Goal: Transaction & Acquisition: Purchase product/service

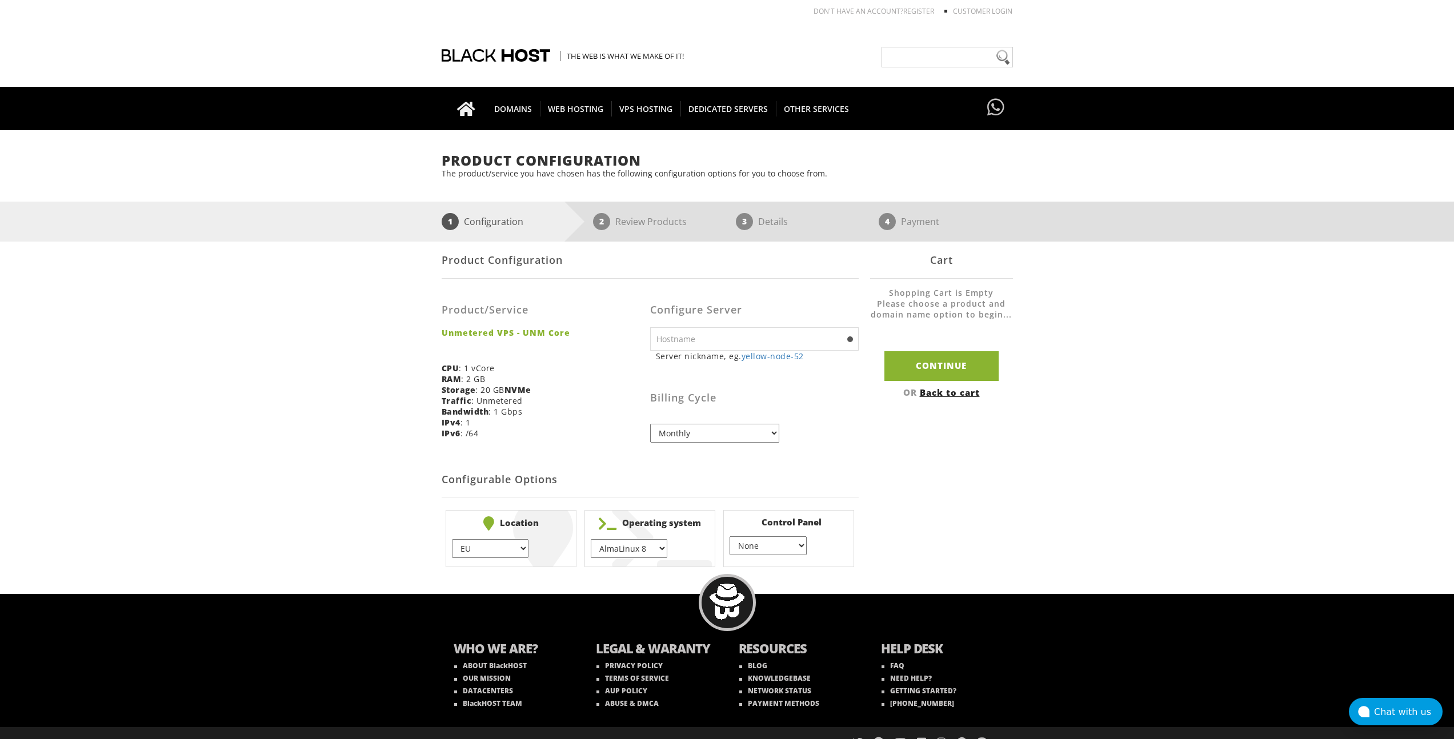
click at [759, 350] on input "text" at bounding box center [754, 338] width 209 height 23
click at [766, 353] on link "yellow-node-52" at bounding box center [773, 356] width 62 height 11
type input "yellow-node-52"
click at [948, 369] on input "Continue" at bounding box center [941, 365] width 114 height 29
click at [753, 341] on input "yellow-node-52" at bounding box center [754, 338] width 209 height 23
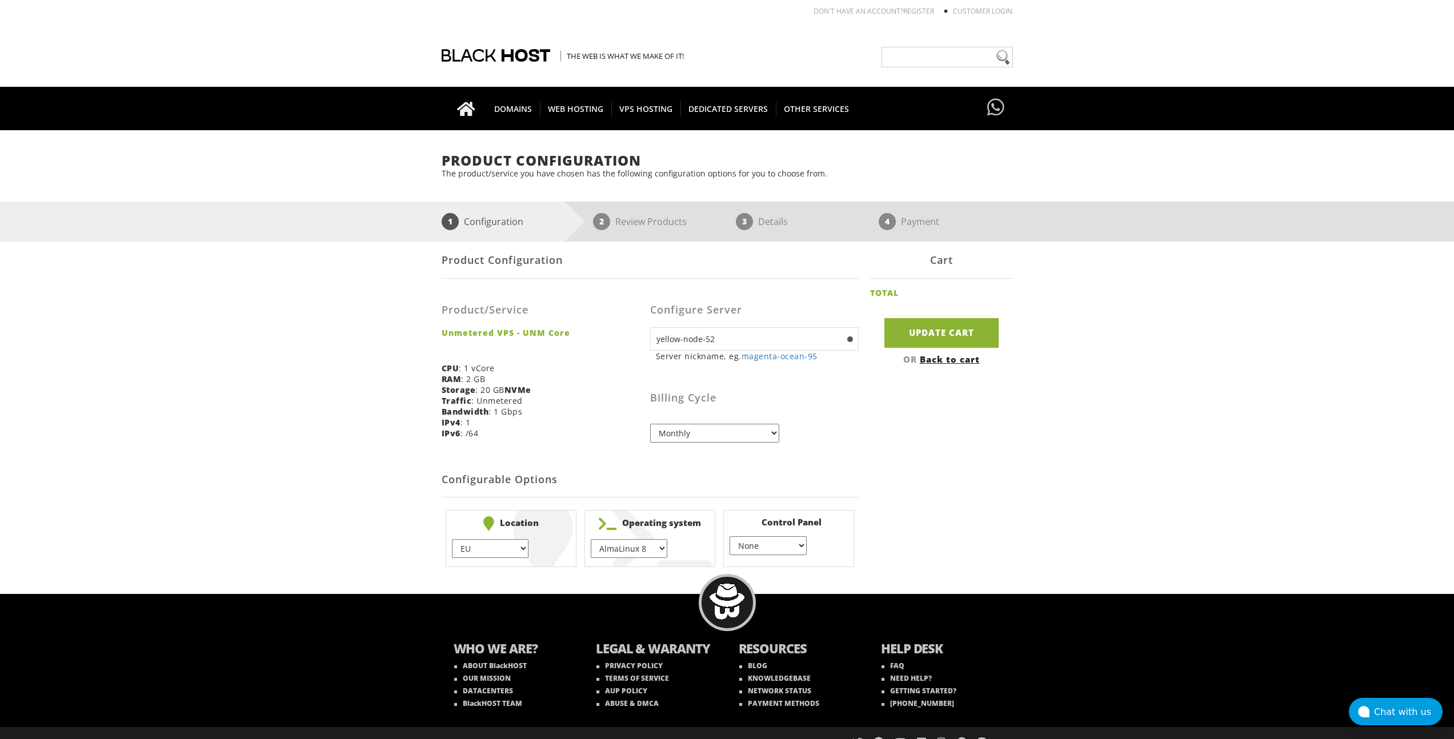
click at [753, 341] on input "yellow-node-52" at bounding box center [754, 338] width 209 height 23
click at [957, 331] on input "Update Cart" at bounding box center [941, 332] width 114 height 29
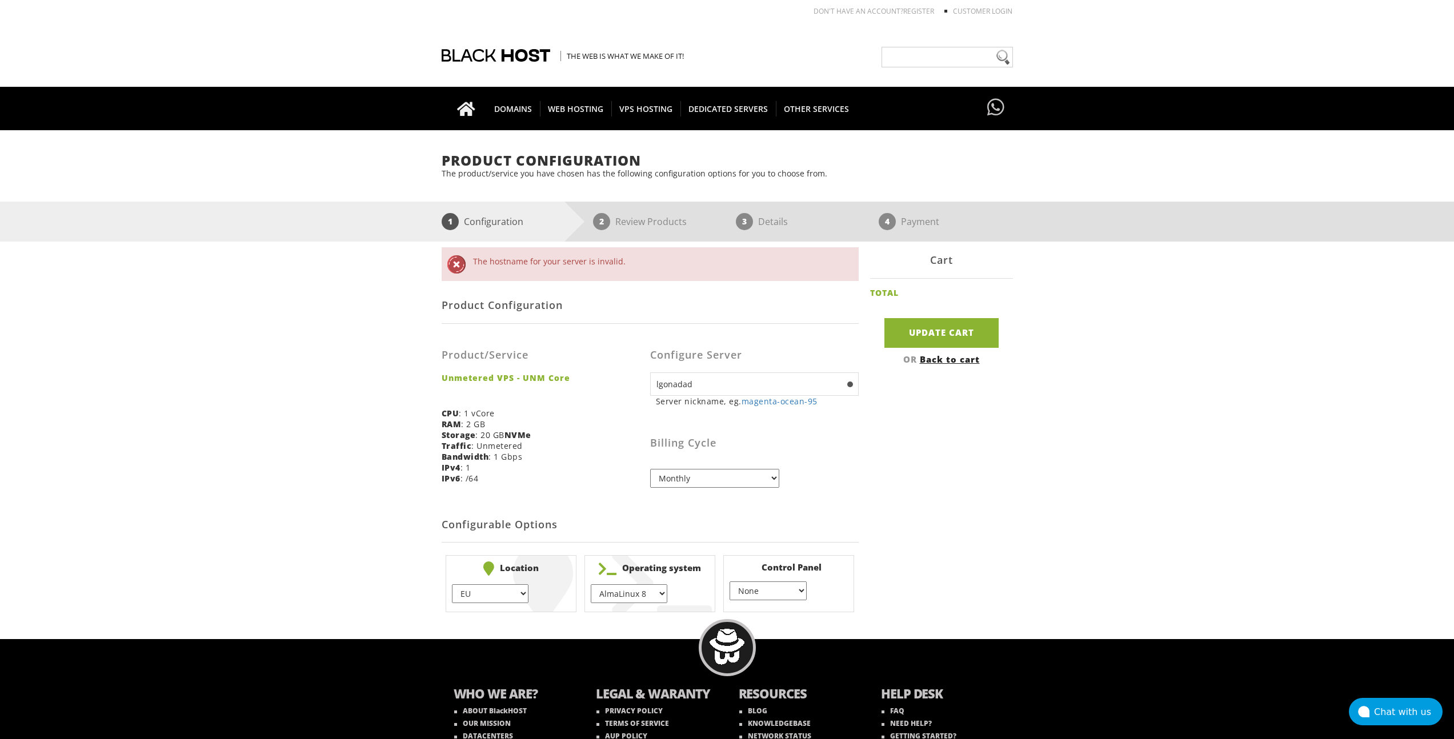
click at [808, 382] on input "lgonadad" at bounding box center [754, 384] width 209 height 23
type input "lgonadad"
click at [959, 336] on input "Update Cart" at bounding box center [941, 332] width 114 height 29
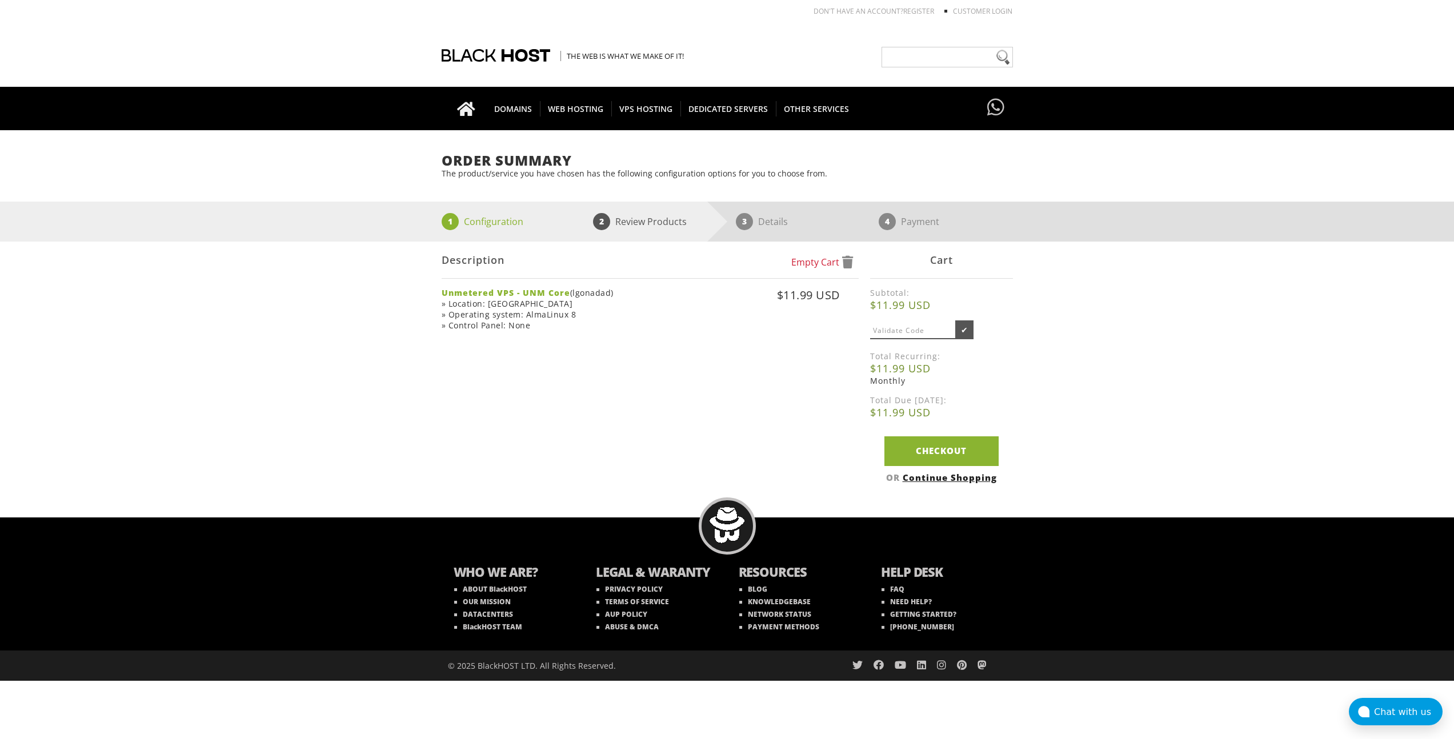
click at [761, 404] on div "Empty Cart Description Unmetered VPS - UNM Core (lgonadad) » Location: EU » Con…" at bounding box center [727, 365] width 571 height 247
click at [1161, 241] on div "1 Configuration 2 Review Products 3 Details 4 Payment" at bounding box center [727, 222] width 1454 height 40
click at [691, 346] on div "Empty Cart Description Unmetered VPS - UNM Core (lgonadad) » Location: EU » Ope…" at bounding box center [650, 301] width 417 height 118
